Goal: Task Accomplishment & Management: Manage account settings

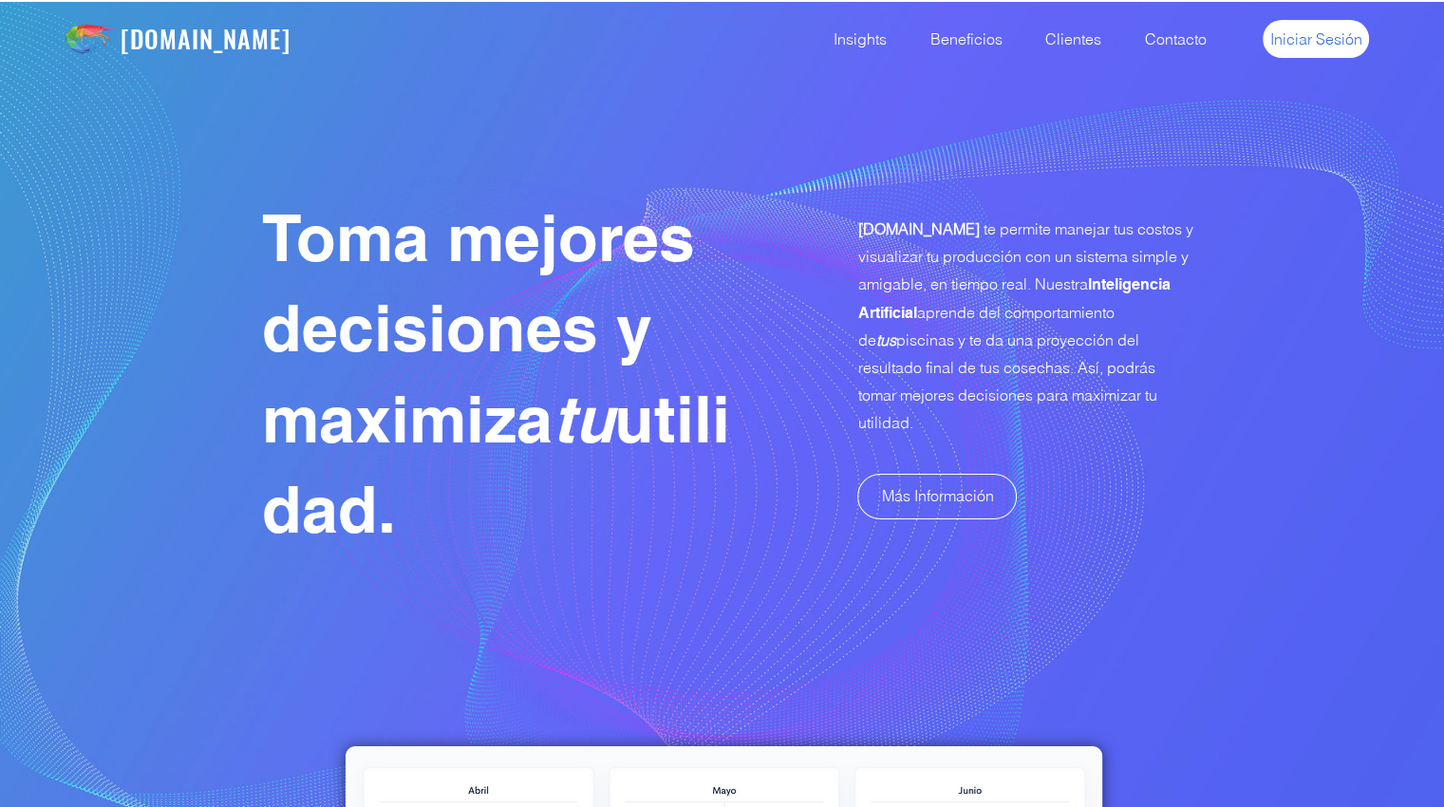
click at [1336, 29] on span "Iniciar Sesión" at bounding box center [1316, 38] width 92 height 21
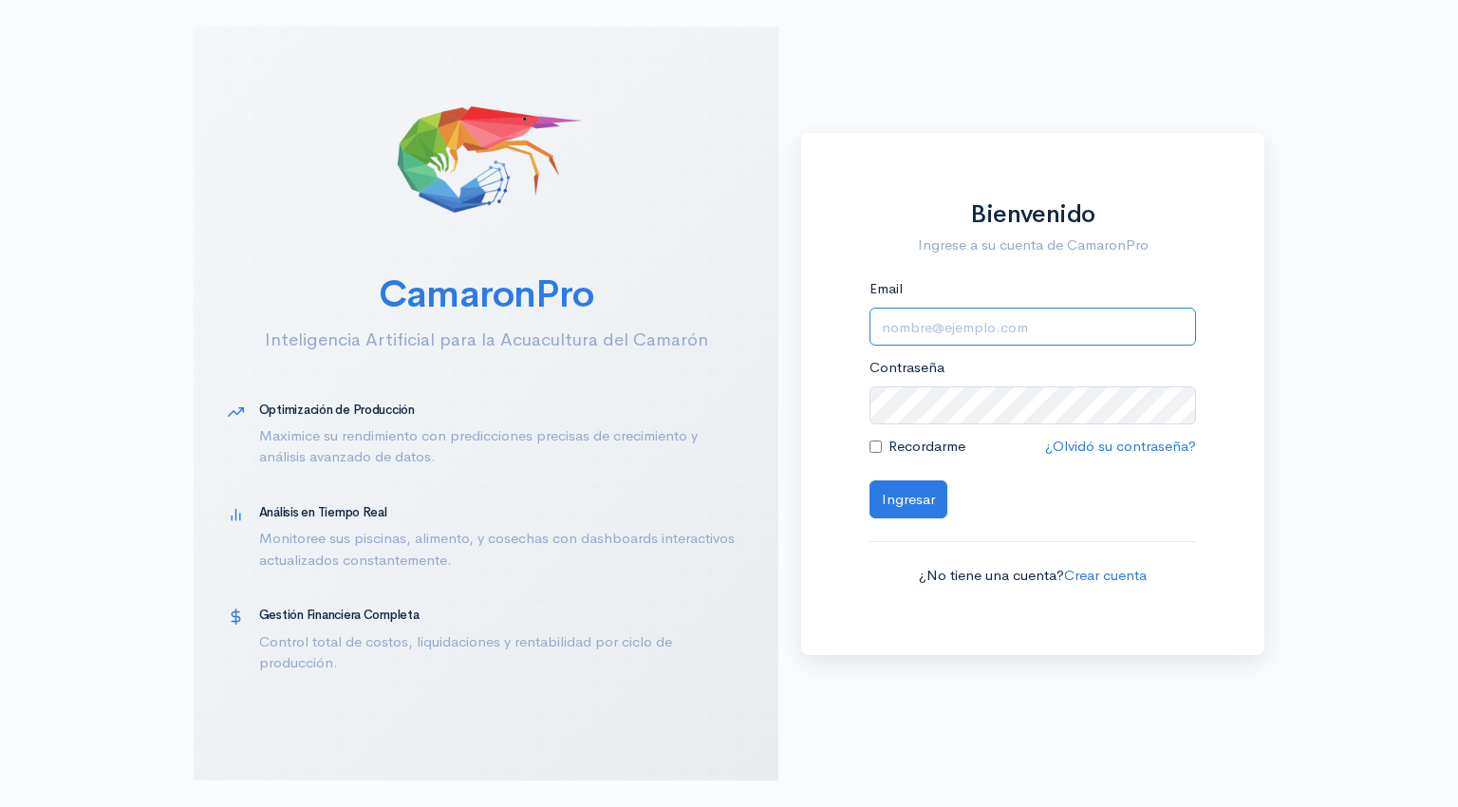
click at [942, 334] on input "Email" at bounding box center [1033, 327] width 327 height 39
type input "[EMAIL_ADDRESS][DOMAIN_NAME]"
click at [896, 510] on button "Ingresar" at bounding box center [909, 499] width 78 height 39
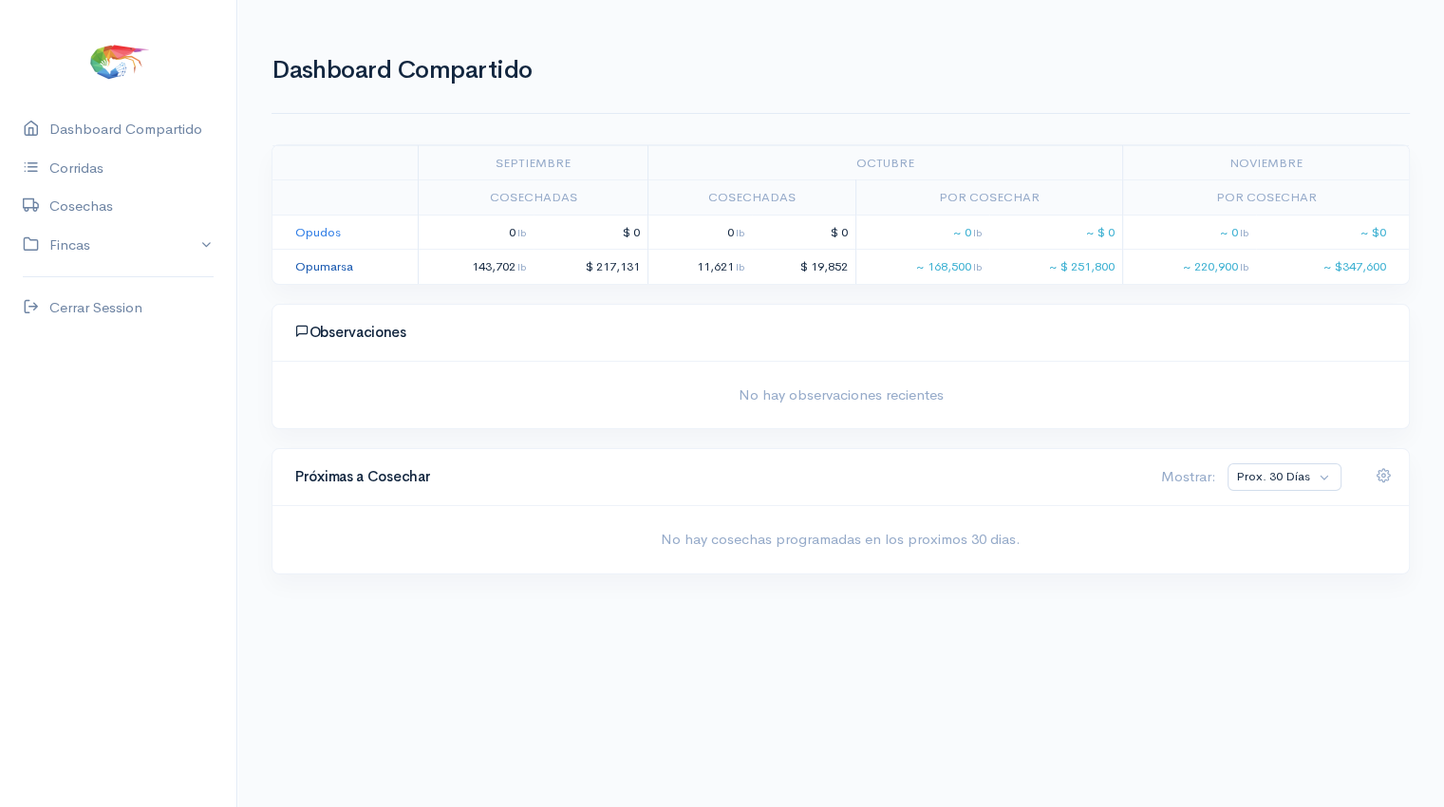
click at [317, 265] on link "Opumarsa" at bounding box center [324, 266] width 58 height 16
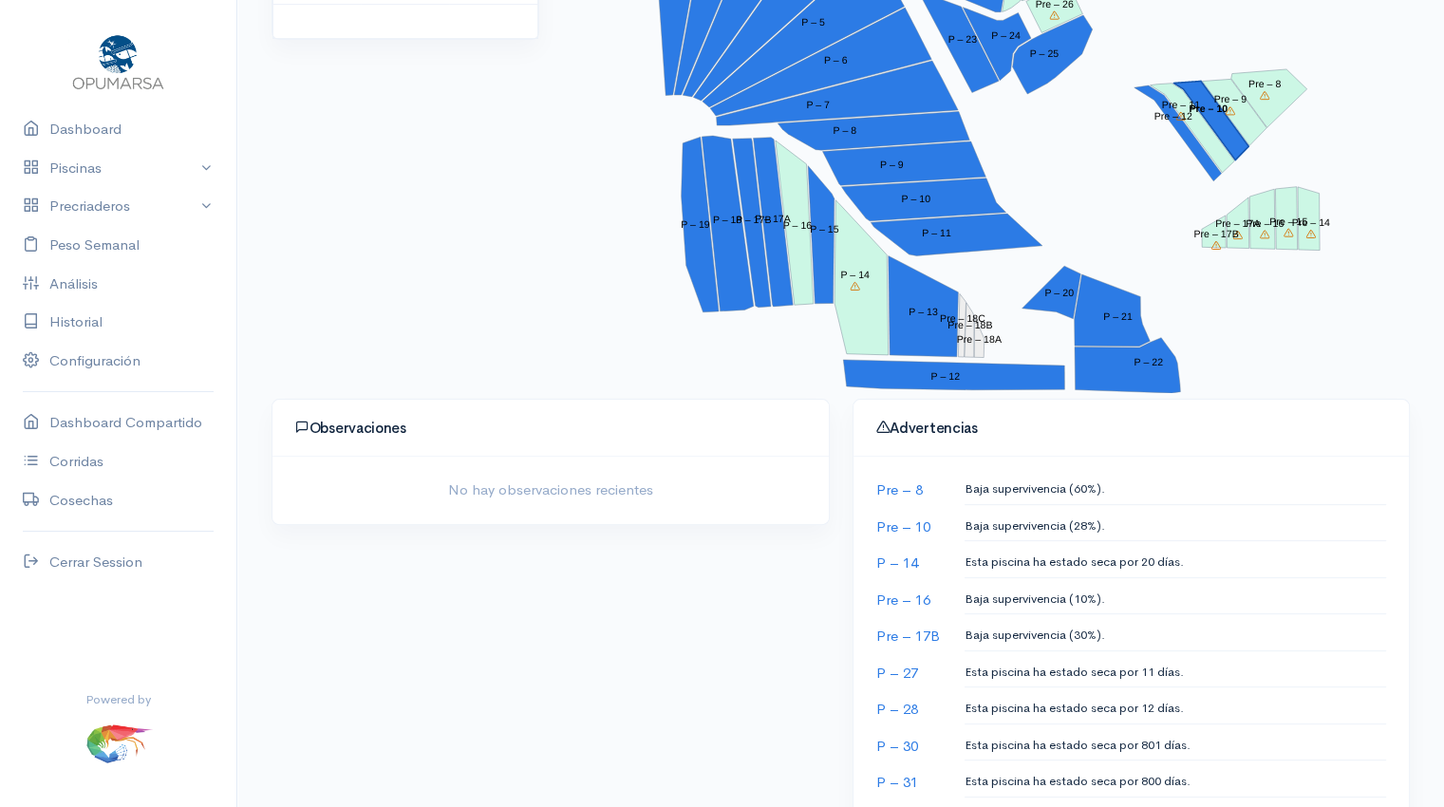
scroll to position [497, 0]
click at [1223, 128] on polygon "Pre – 10" at bounding box center [1210, 120] width 75 height 79
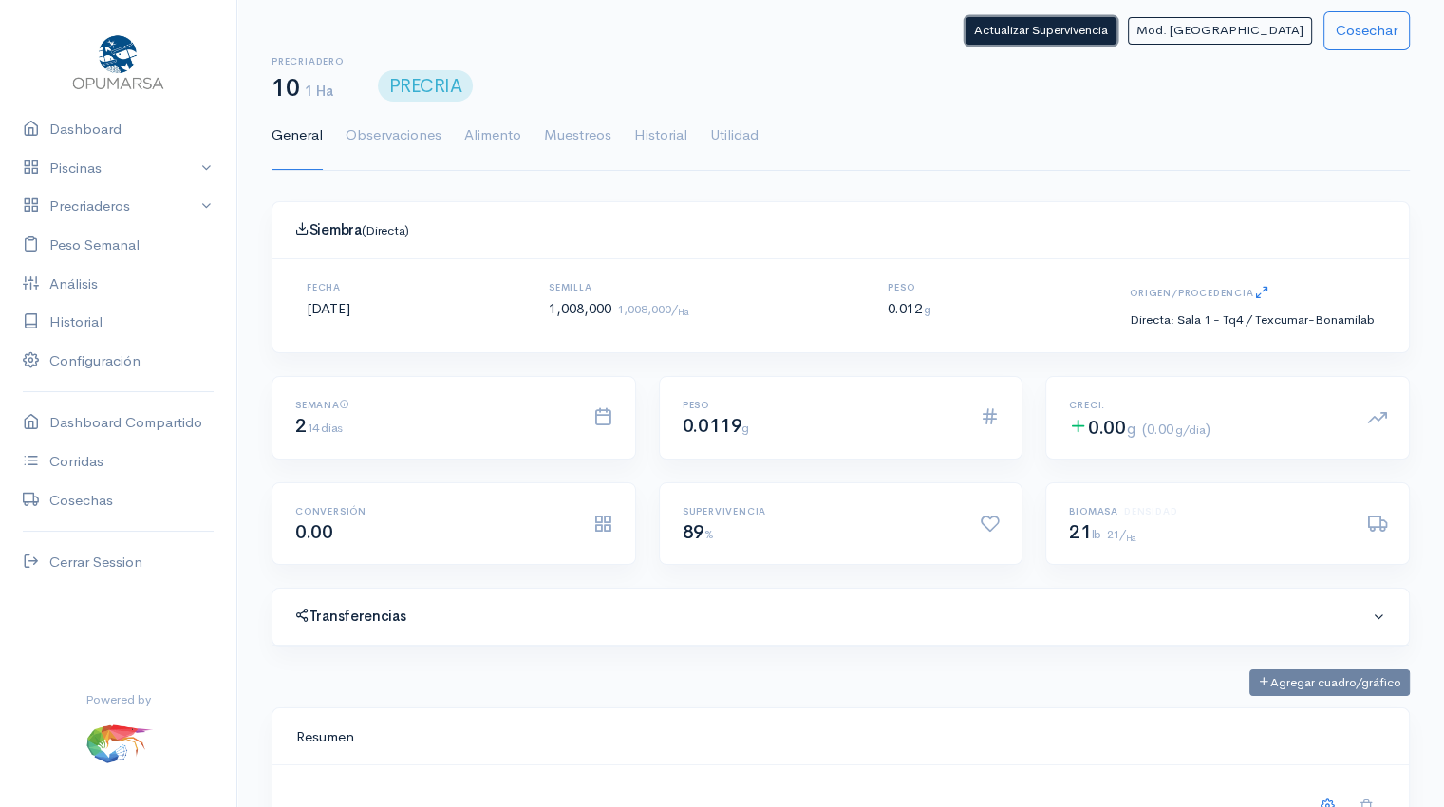
click at [1116, 20] on button "Actualizar Supervivencia" at bounding box center [1041, 31] width 151 height 28
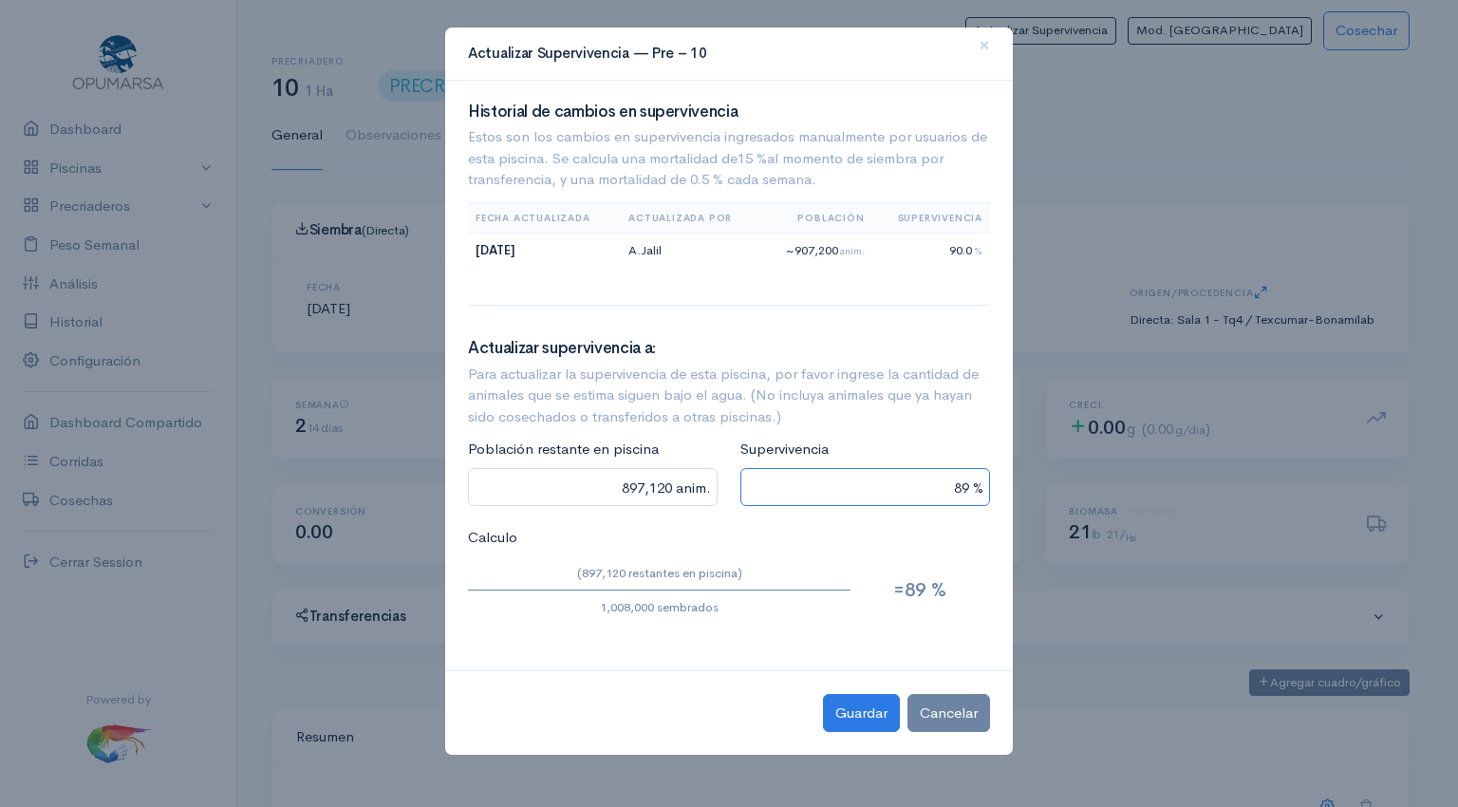
drag, startPoint x: 935, startPoint y: 488, endPoint x: 1066, endPoint y: 464, distance: 133.2
click at [1066, 464] on ngb-modal-window "Actualizar Supervivencia — Pre – 10 × Historial de cambios en supervivencia Est…" at bounding box center [729, 403] width 1458 height 807
type input "80,640 anim."
type input "8 %"
type input "856,800 anim."
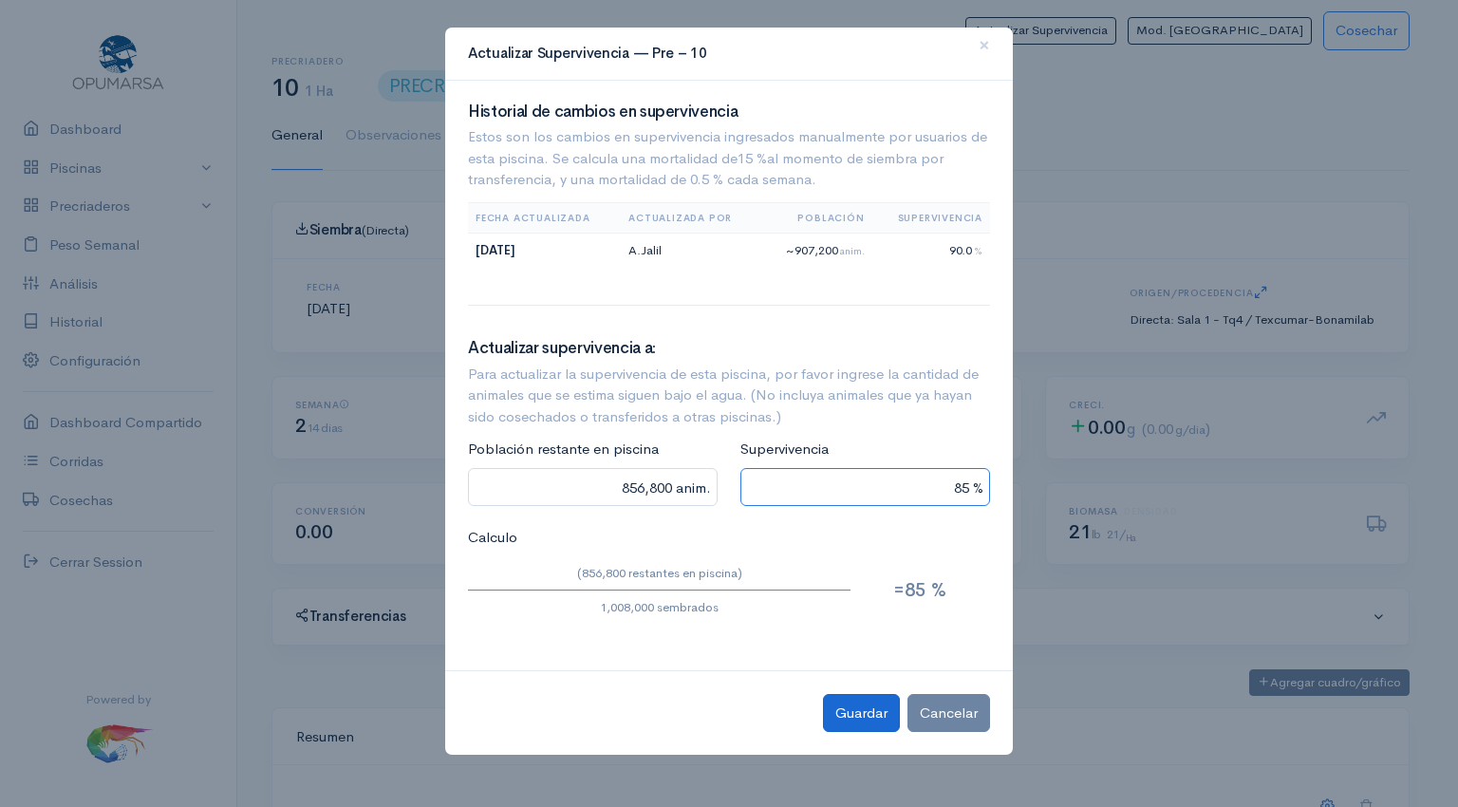
type input "85 %"
click at [858, 715] on button "Guardar" at bounding box center [861, 713] width 77 height 39
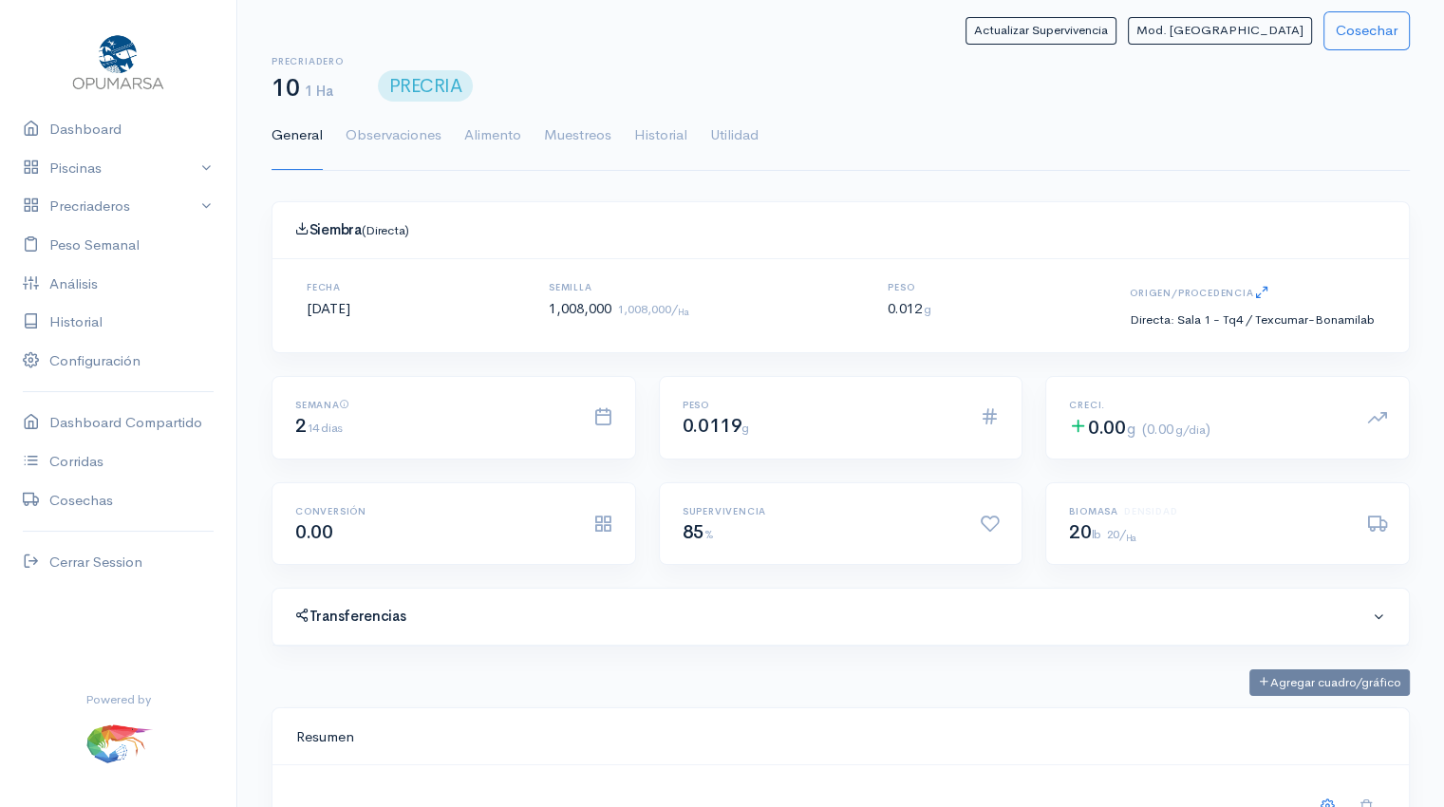
scroll to position [285, 1090]
click at [84, 126] on link "Dashboard" at bounding box center [118, 129] width 236 height 39
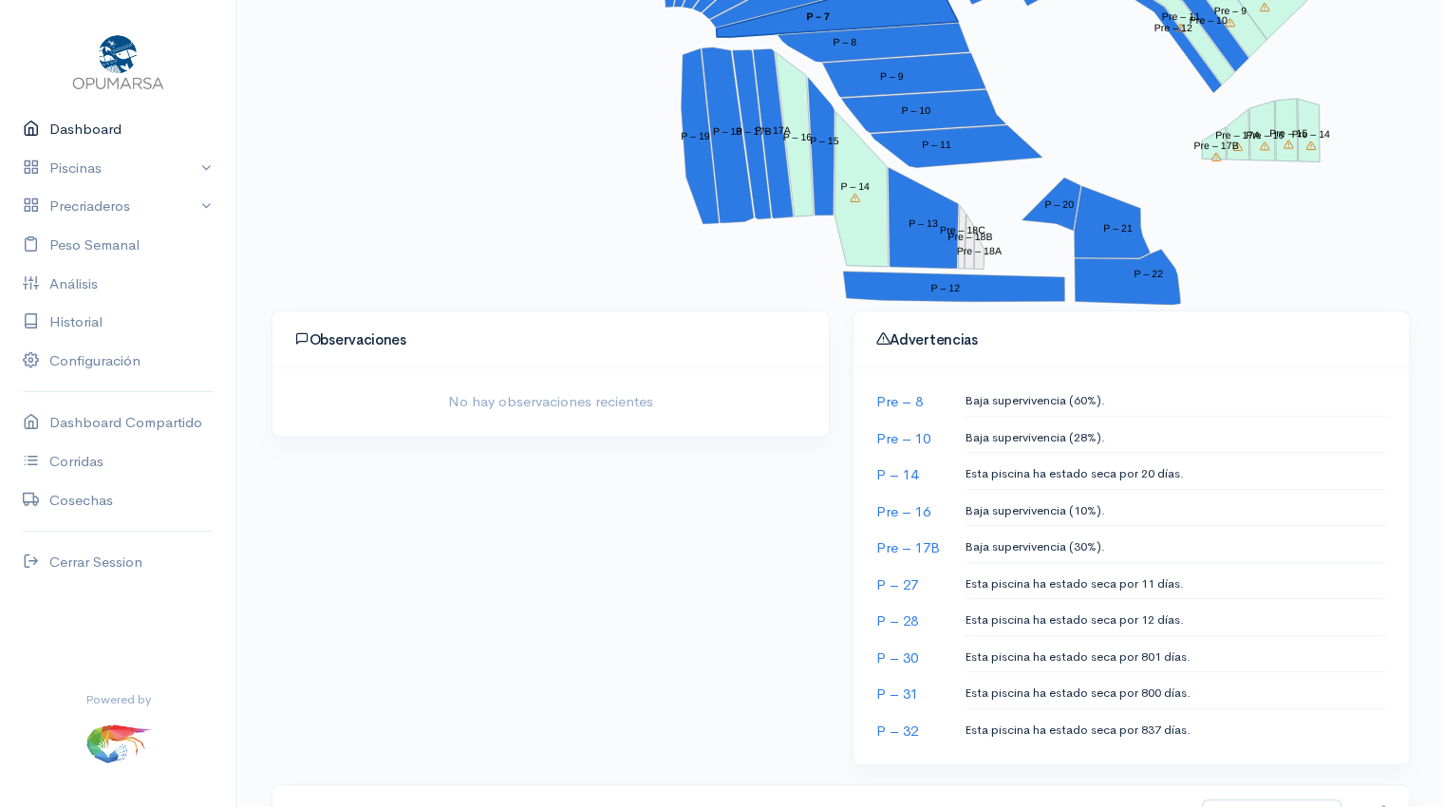
scroll to position [585, 0]
